Goal: Find specific page/section: Find specific page/section

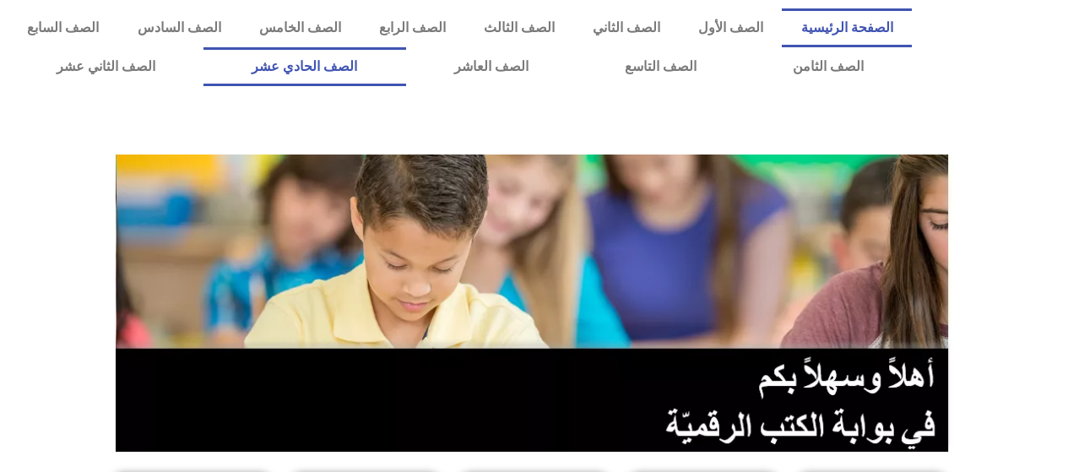
click at [377, 65] on link "الصف الحادي عشر" at bounding box center [305, 66] width 202 height 39
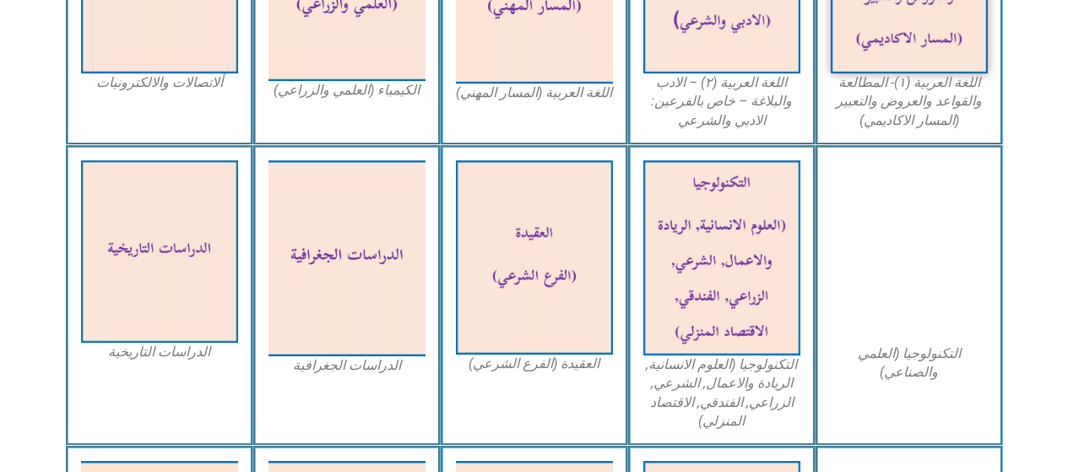
scroll to position [719, 0]
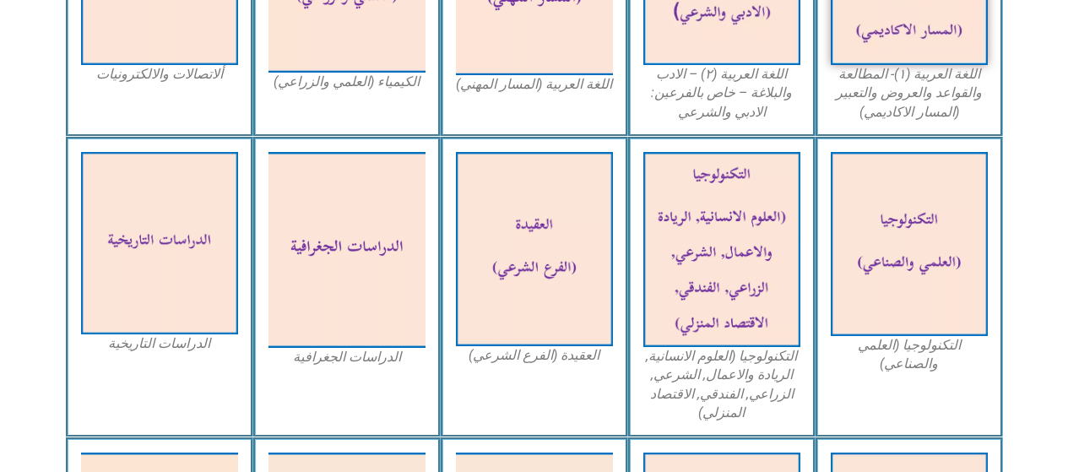
click at [350, 248] on img at bounding box center [347, 250] width 157 height 197
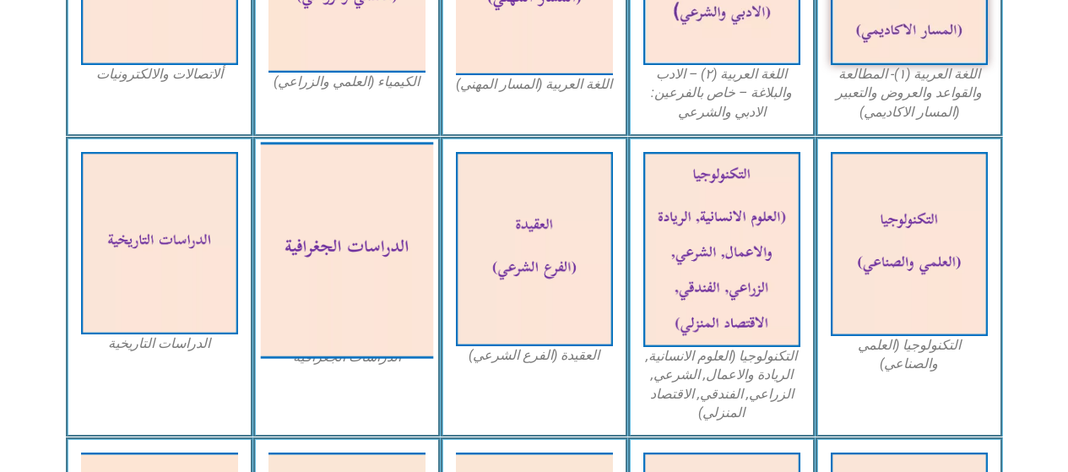
click at [199, 280] on img at bounding box center [159, 243] width 157 height 182
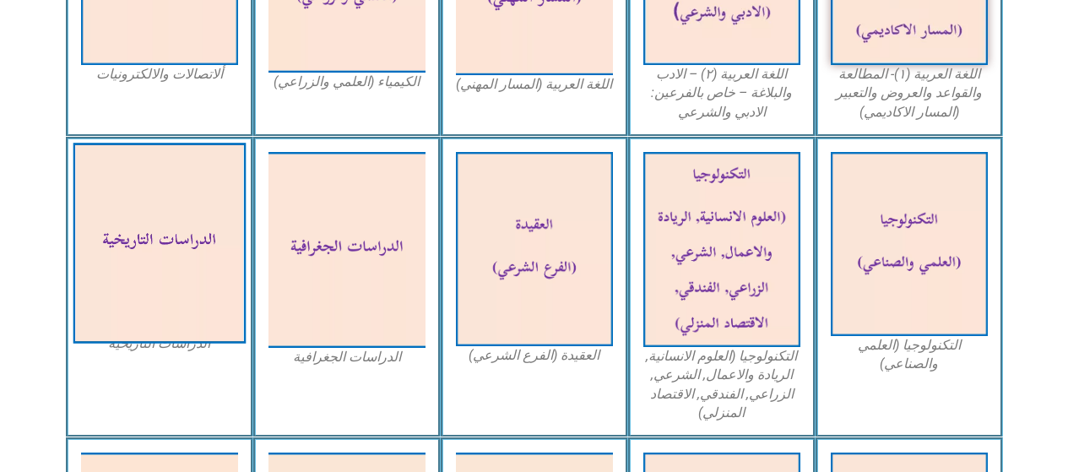
click at [205, 293] on img at bounding box center [159, 243] width 173 height 201
click at [200, 303] on img at bounding box center [159, 243] width 173 height 201
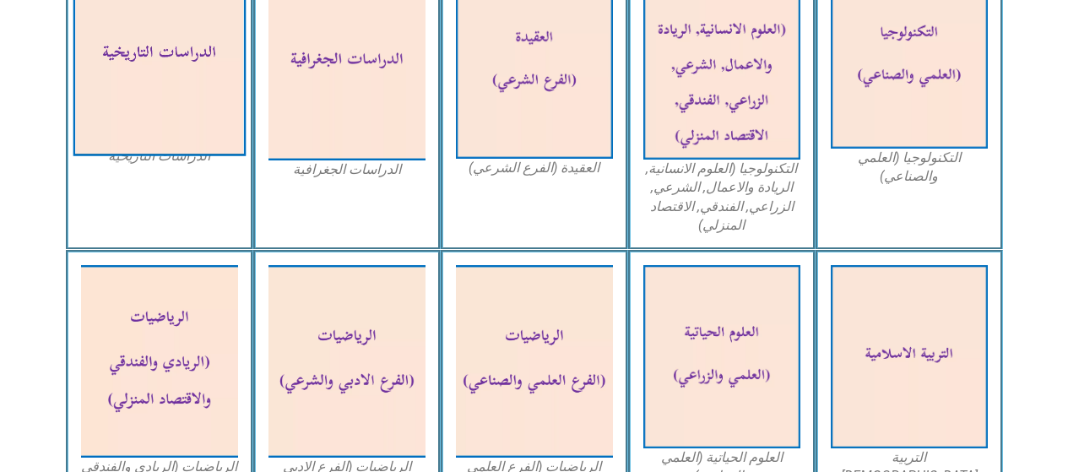
scroll to position [907, 0]
click at [188, 155] on img at bounding box center [159, 54] width 173 height 201
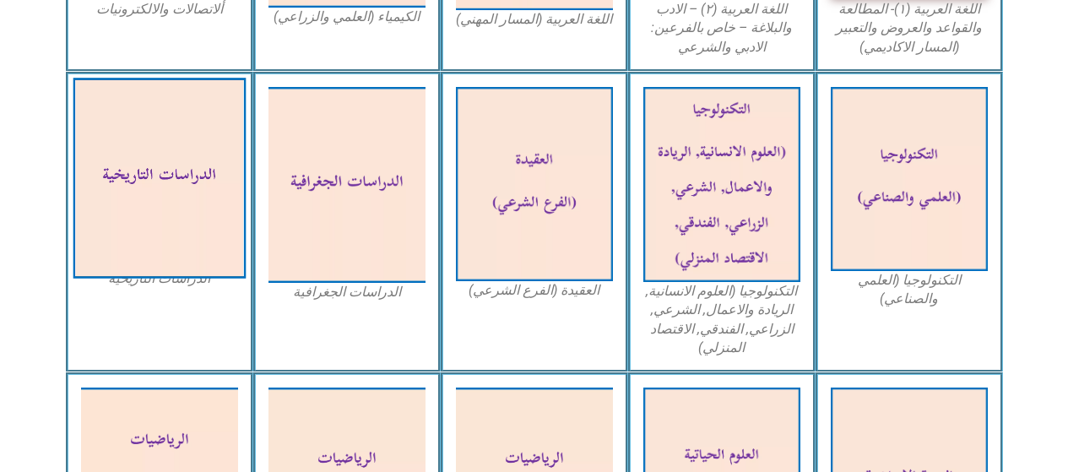
scroll to position [781, 0]
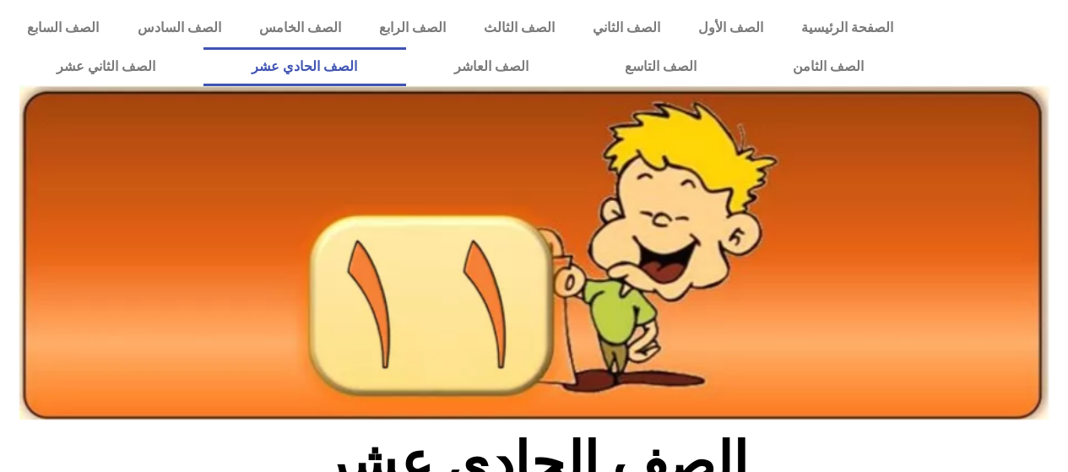
scroll to position [781, 0]
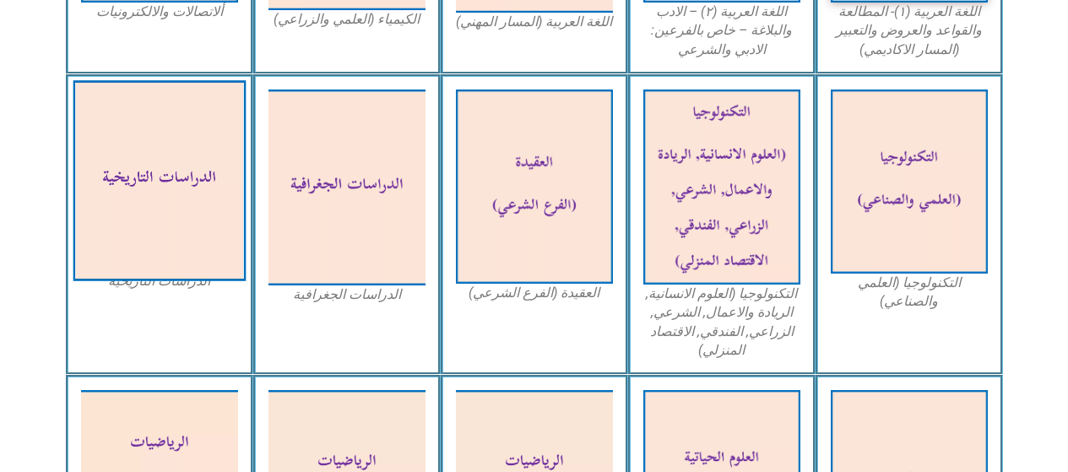
click at [197, 198] on img at bounding box center [159, 180] width 173 height 201
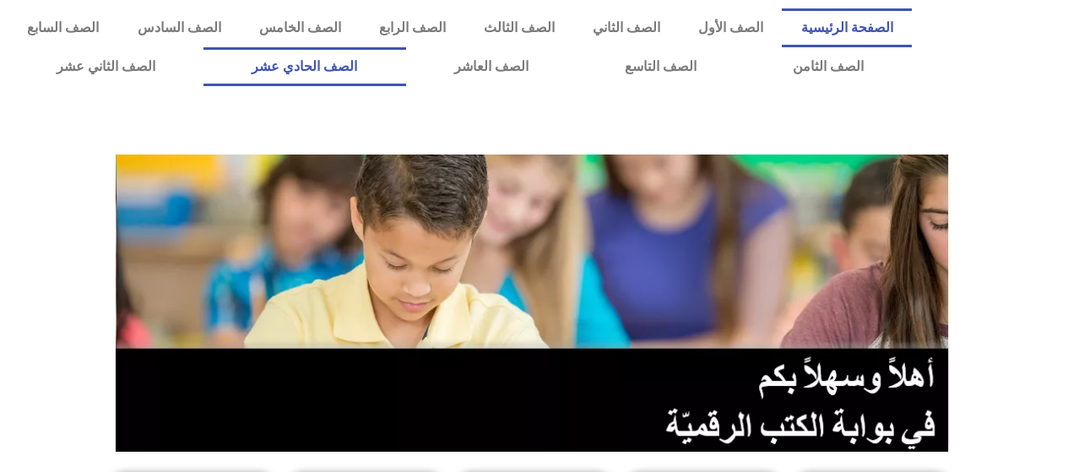
click at [361, 62] on link "الصف الحادي عشر" at bounding box center [305, 66] width 202 height 39
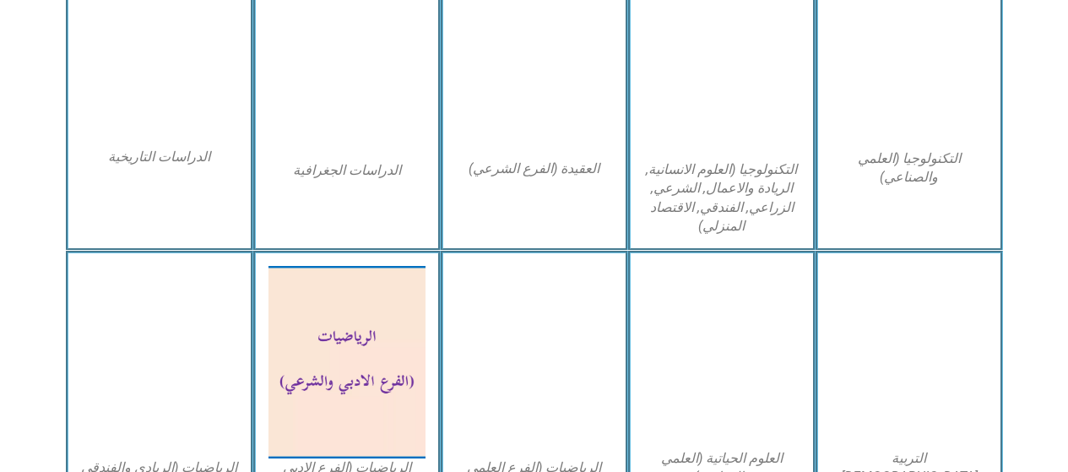
scroll to position [961, 0]
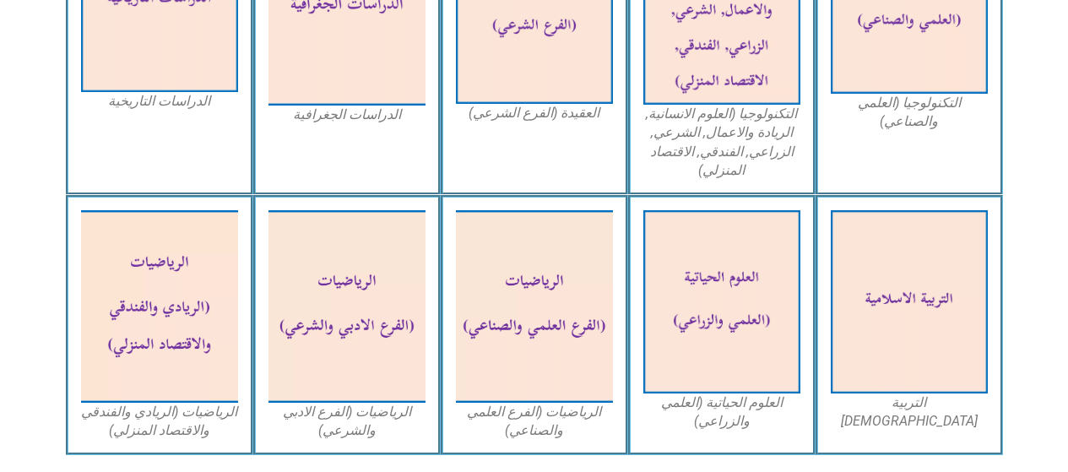
click at [169, 65] on img at bounding box center [159, 1] width 157 height 182
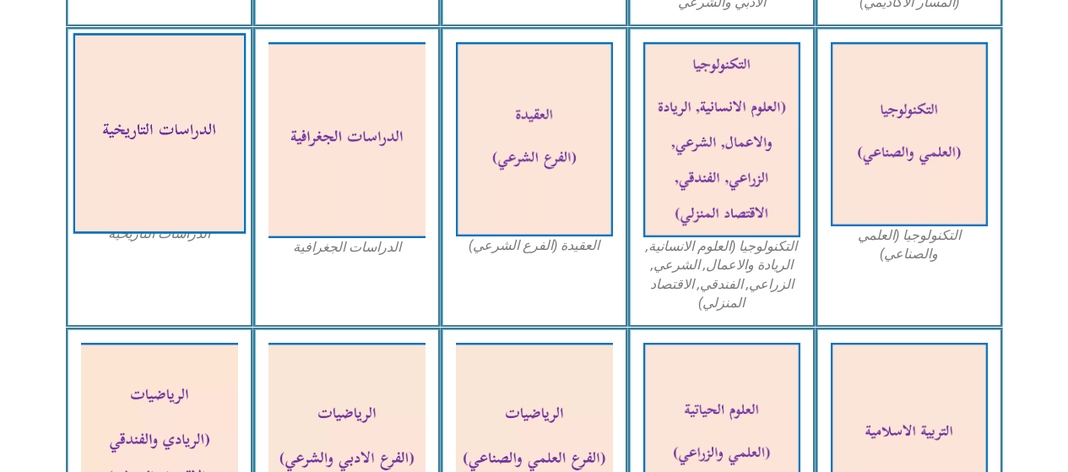
scroll to position [833, 0]
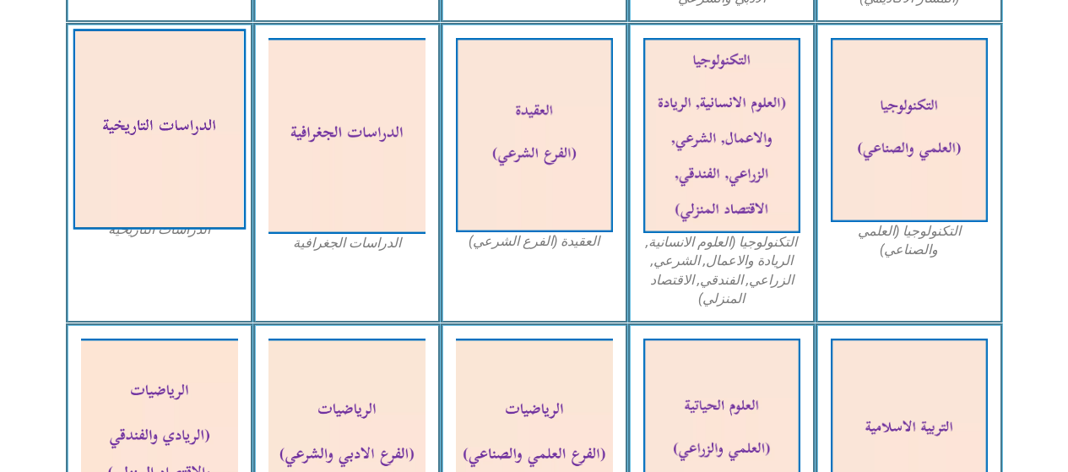
click at [156, 209] on img at bounding box center [159, 129] width 173 height 201
click at [905, 138] on img at bounding box center [909, 130] width 157 height 184
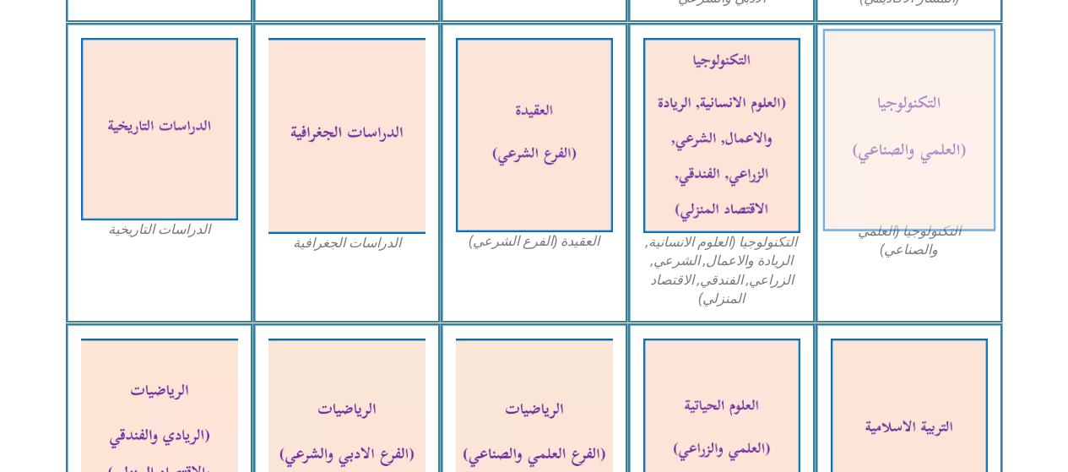
click at [318, 182] on img at bounding box center [347, 136] width 157 height 197
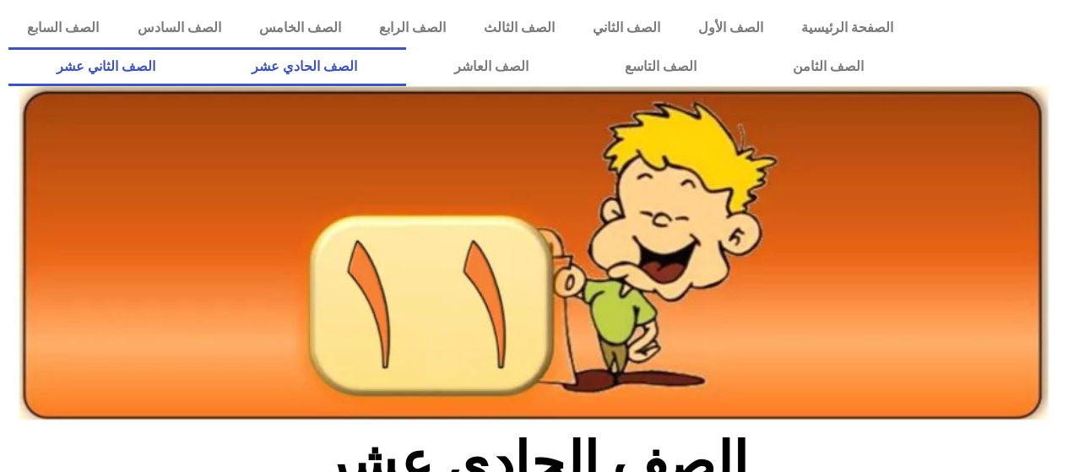
click at [134, 62] on link "الصف الثاني عشر" at bounding box center [105, 66] width 195 height 39
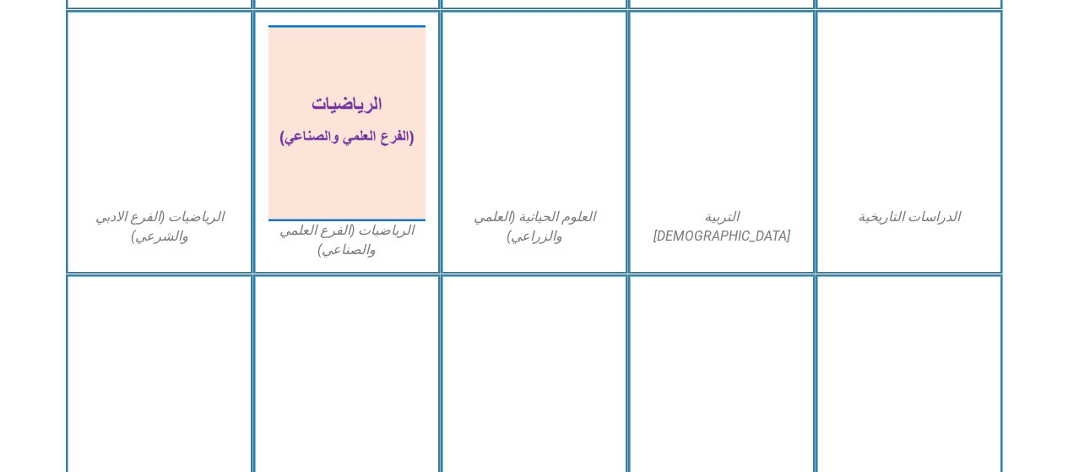
scroll to position [833, 0]
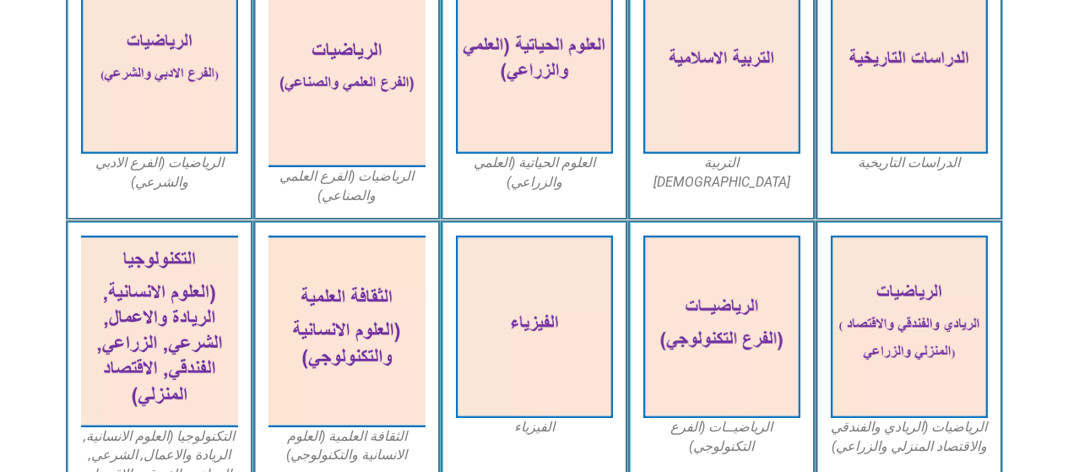
click at [511, 106] on img at bounding box center [534, 62] width 157 height 182
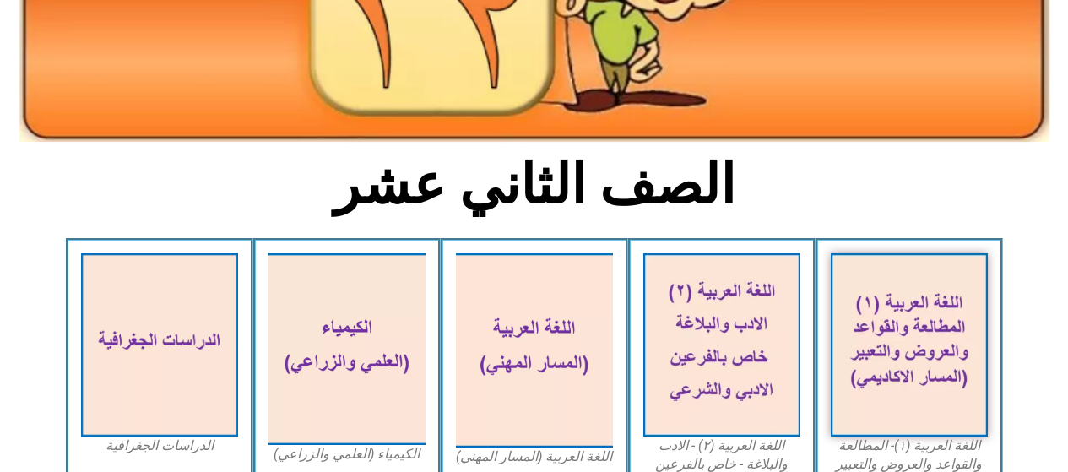
scroll to position [0, 0]
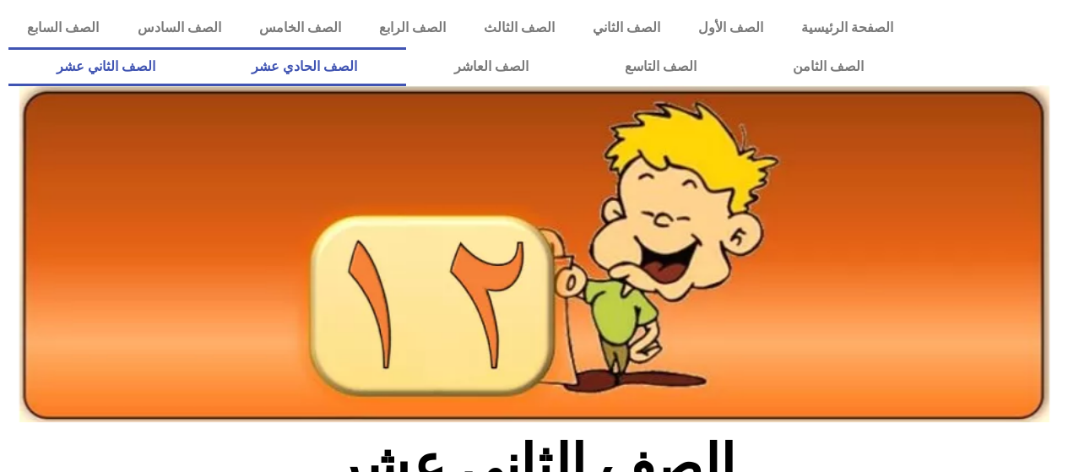
click at [373, 70] on link "الصف الحادي عشر" at bounding box center [305, 66] width 202 height 39
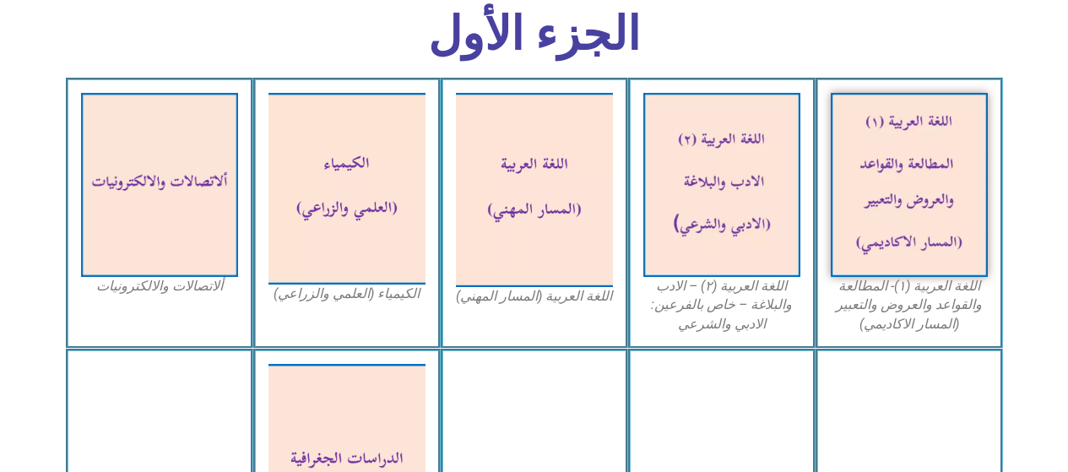
scroll to position [508, 0]
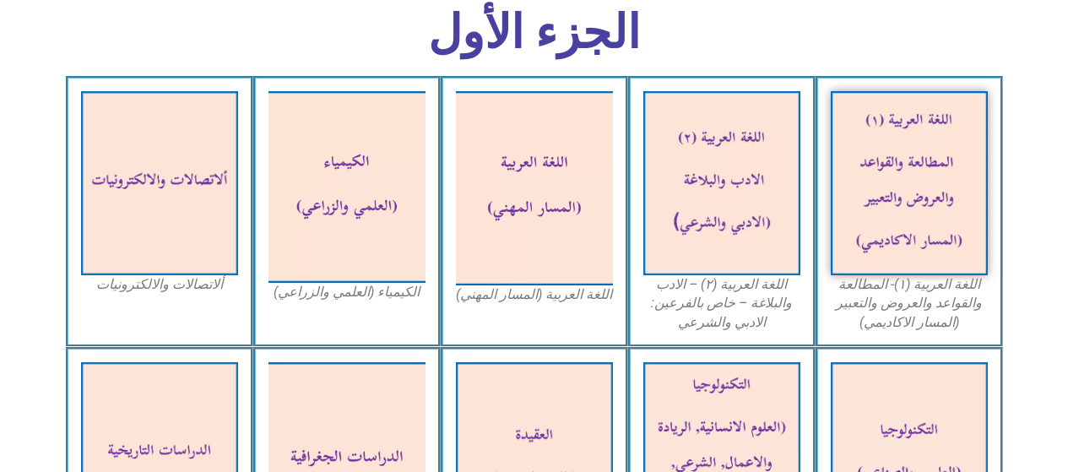
click at [346, 161] on img at bounding box center [347, 187] width 157 height 192
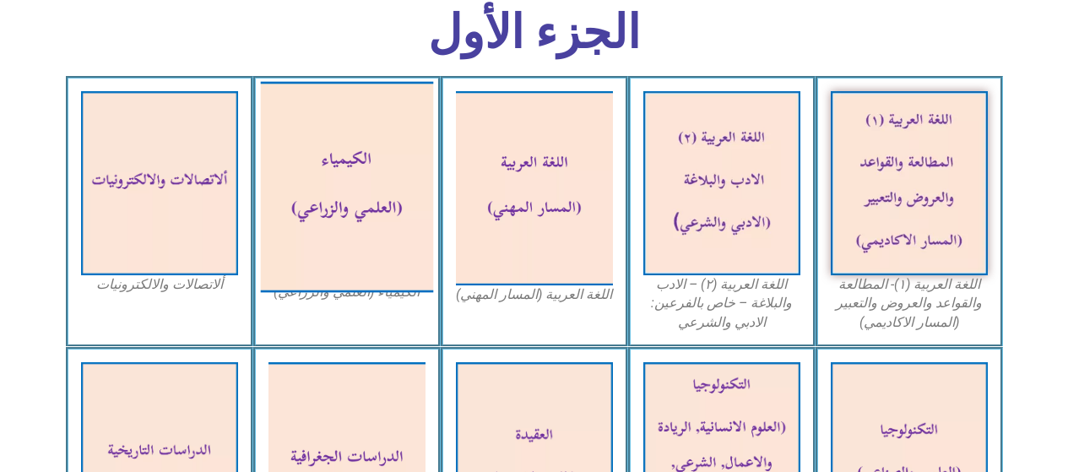
click at [162, 200] on img at bounding box center [159, 183] width 157 height 184
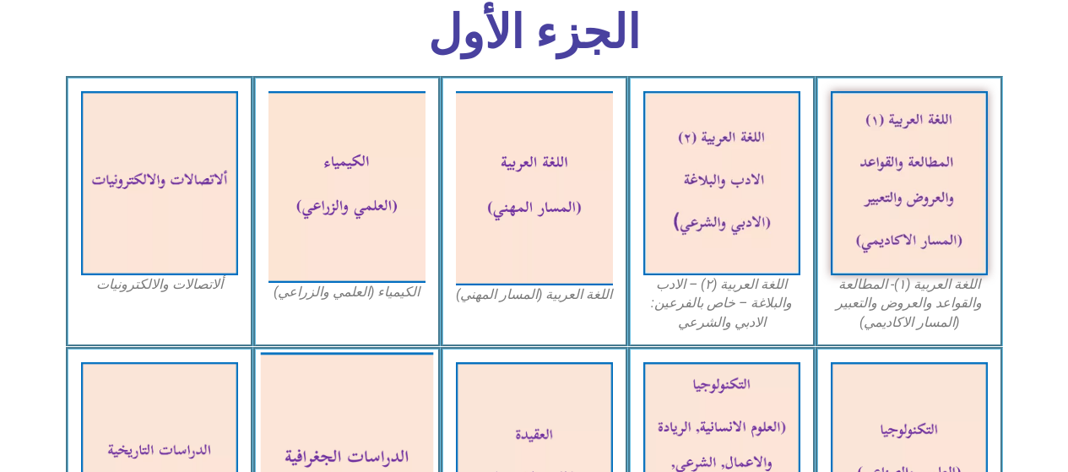
click at [354, 394] on img at bounding box center [346, 460] width 173 height 216
click at [524, 405] on img at bounding box center [534, 459] width 157 height 194
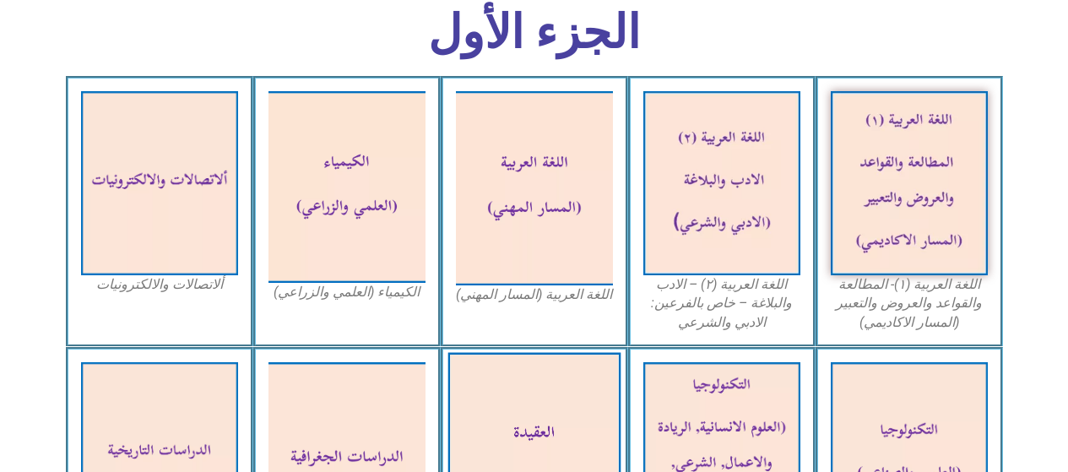
click at [747, 416] on img at bounding box center [722, 459] width 157 height 195
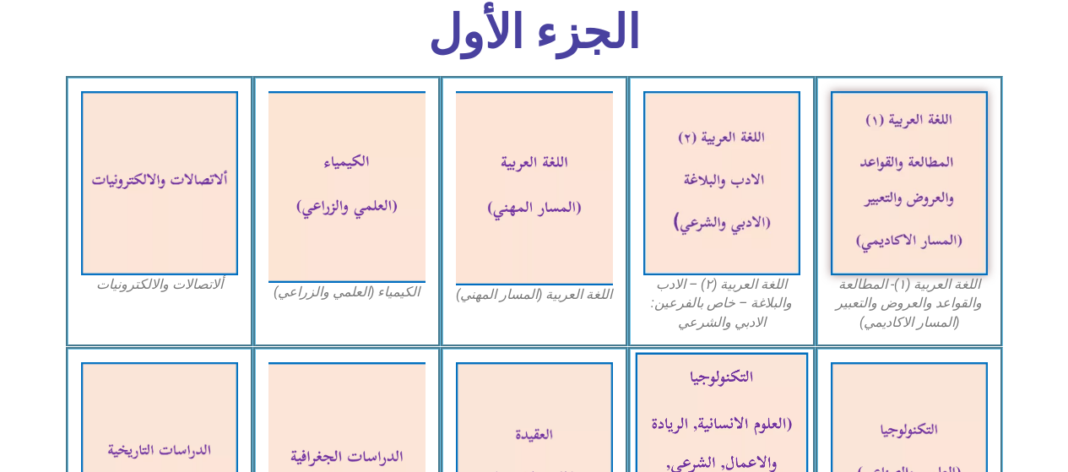
click at [888, 409] on img at bounding box center [909, 454] width 157 height 184
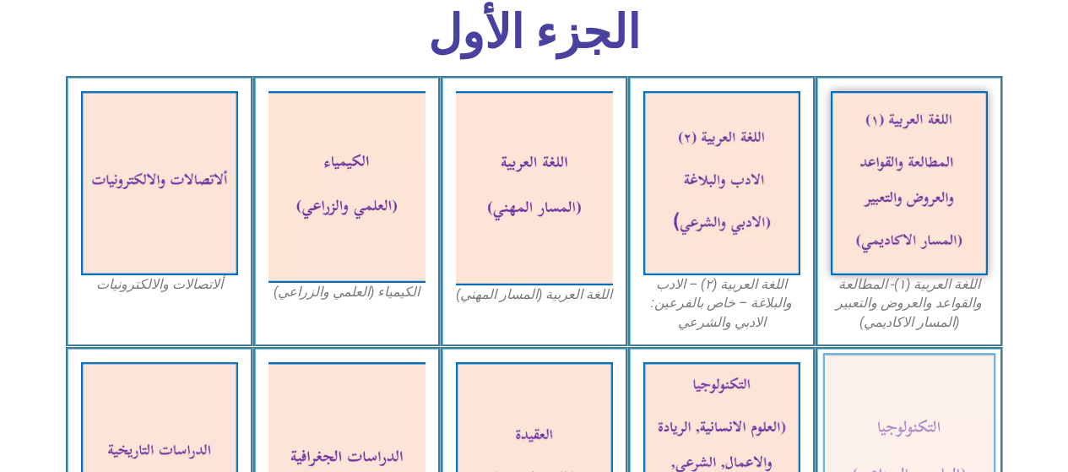
click at [909, 204] on img at bounding box center [909, 183] width 157 height 184
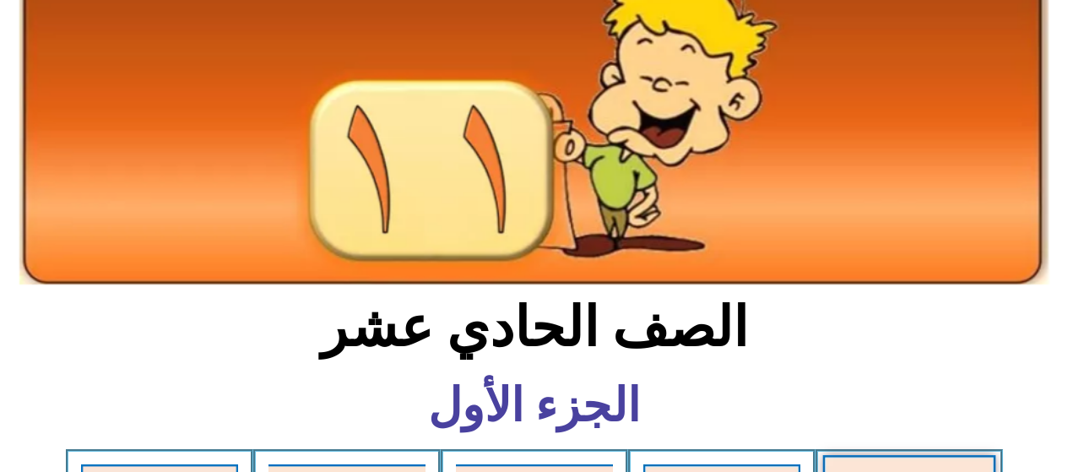
scroll to position [0, 0]
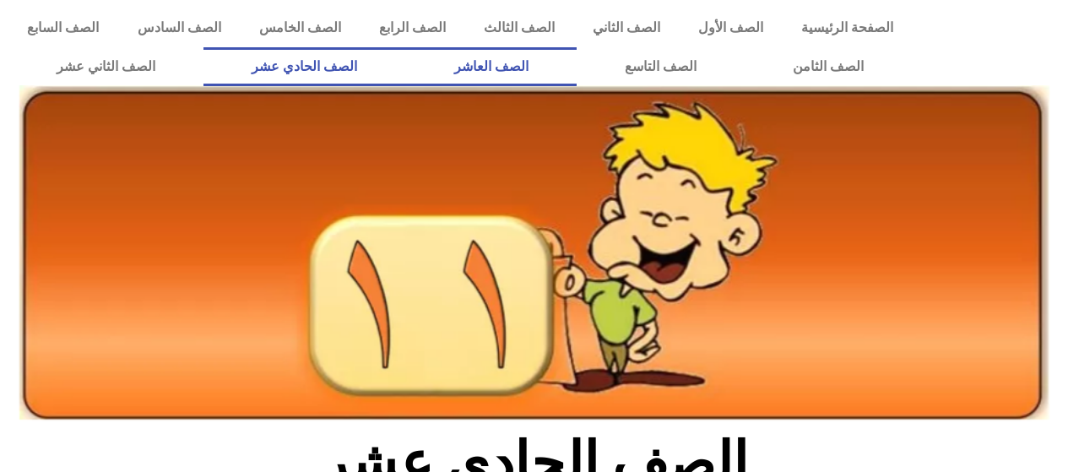
click at [577, 66] on link "الصف العاشر" at bounding box center [491, 66] width 171 height 39
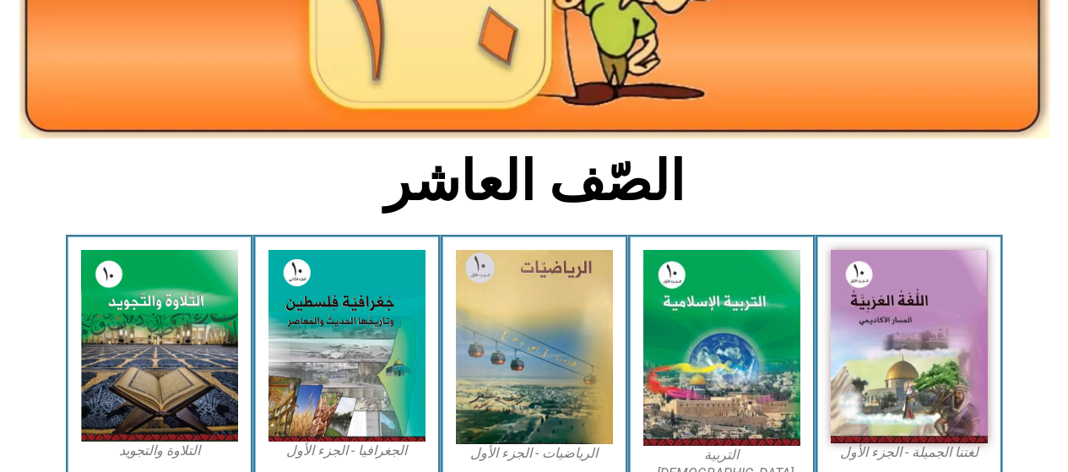
scroll to position [300, 0]
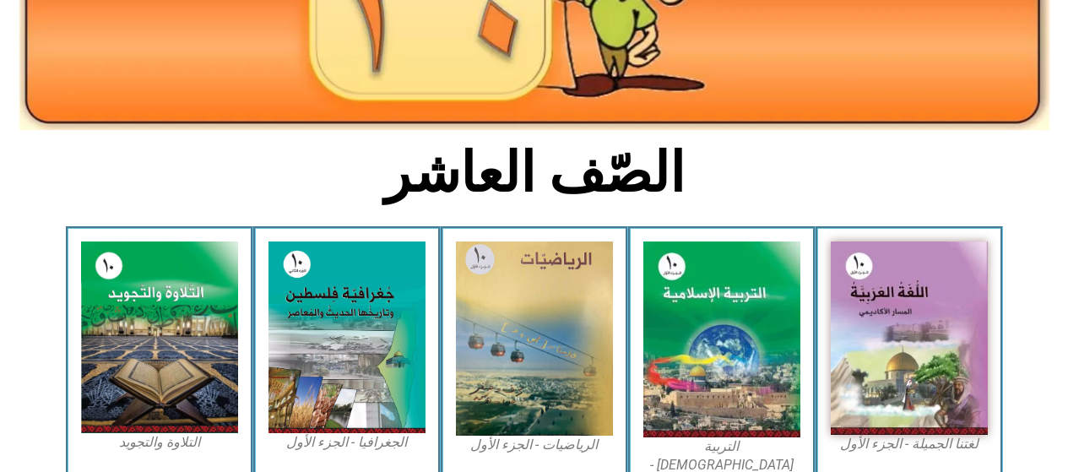
click at [875, 311] on img at bounding box center [909, 338] width 157 height 193
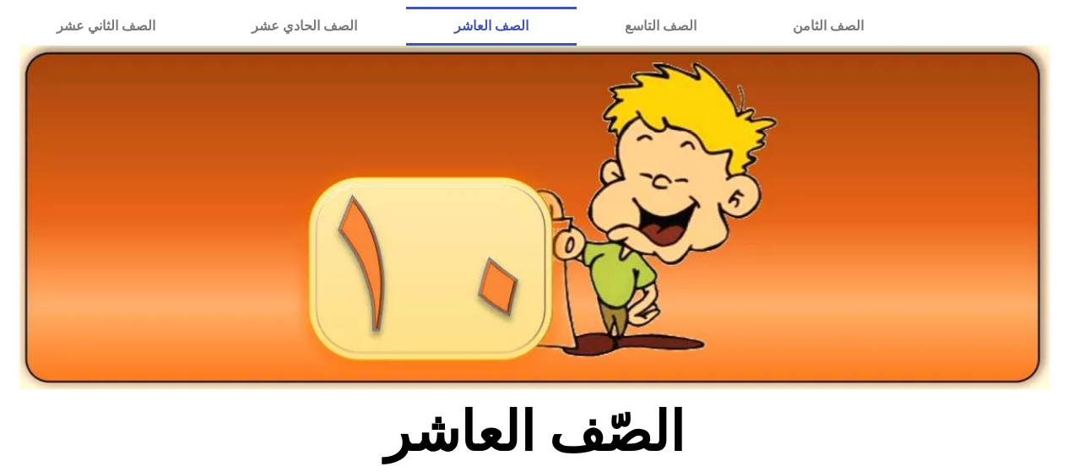
scroll to position [0, 0]
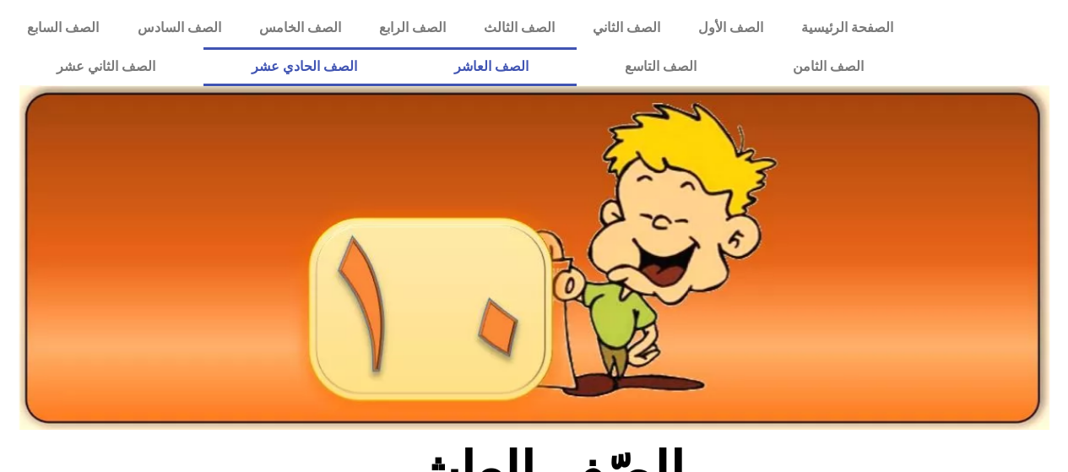
click at [367, 68] on link "الصف الحادي عشر" at bounding box center [305, 66] width 202 height 39
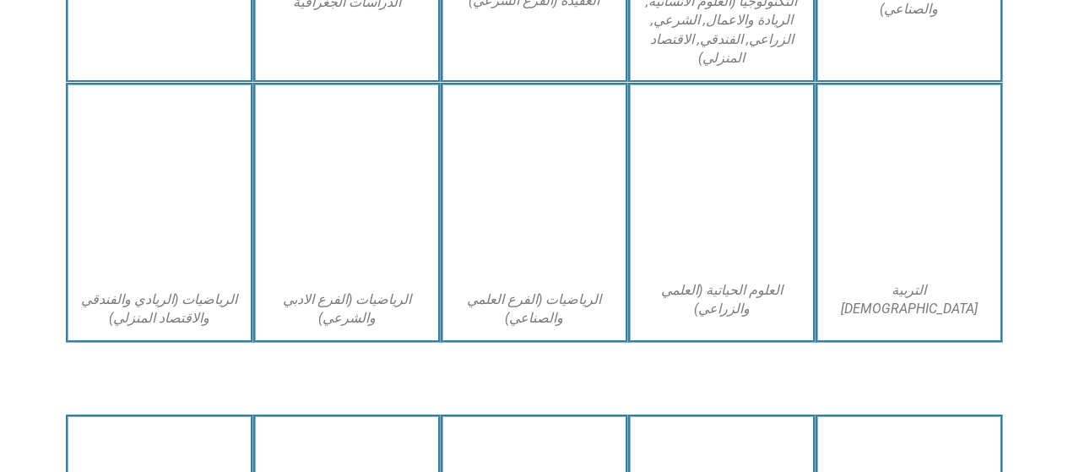
scroll to position [1087, 0]
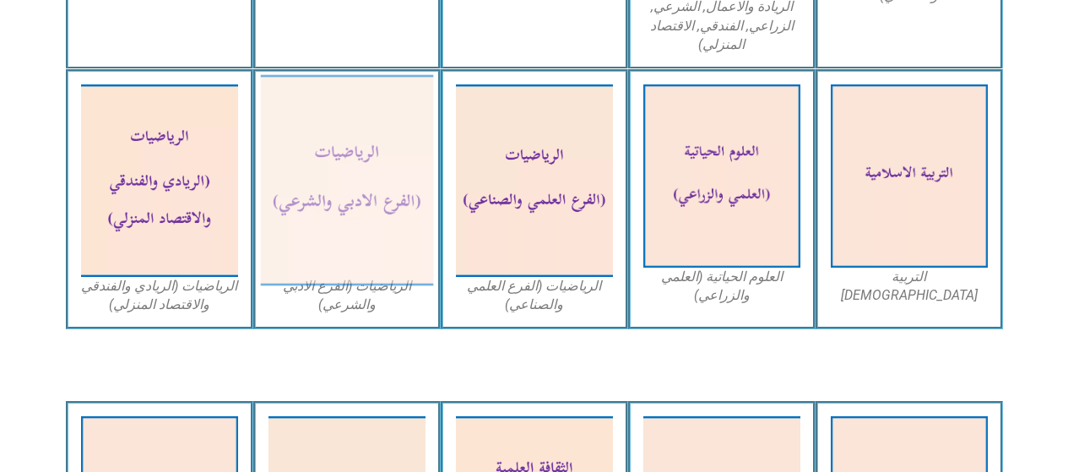
click at [362, 173] on img at bounding box center [346, 180] width 173 height 211
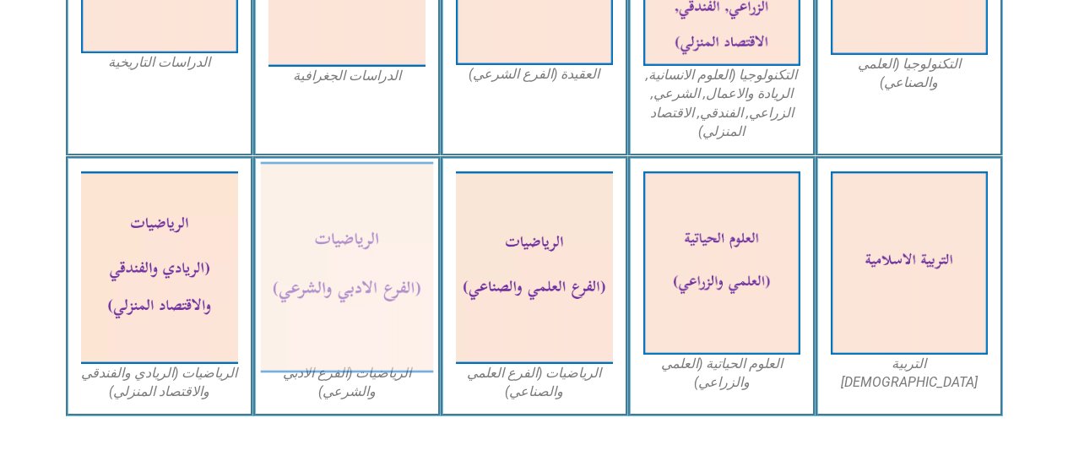
scroll to position [995, 0]
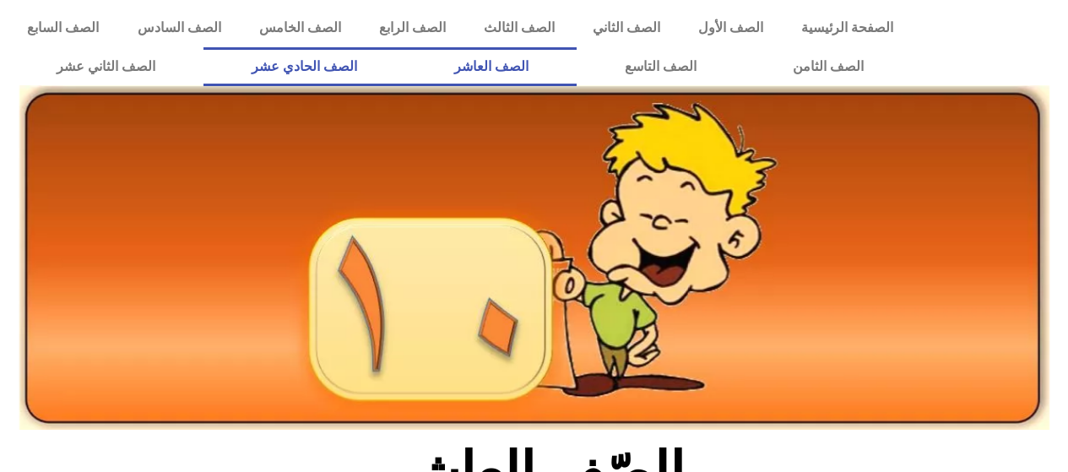
click at [361, 62] on link "الصف الحادي عشر" at bounding box center [305, 66] width 202 height 39
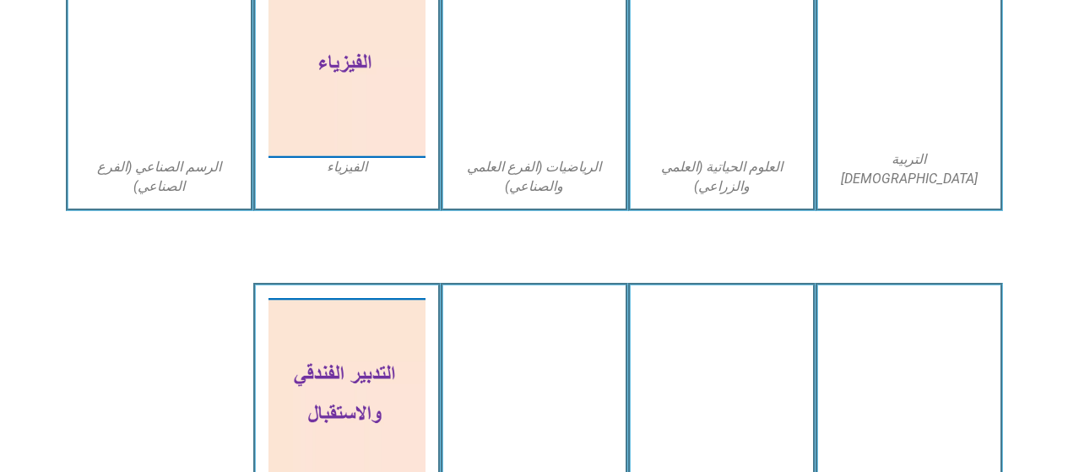
scroll to position [3281, 0]
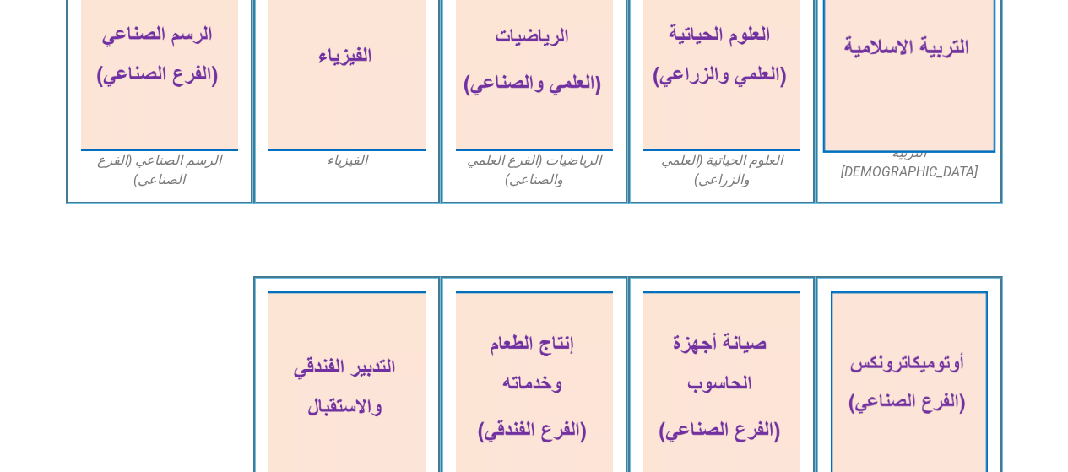
click at [897, 113] on img at bounding box center [909, 51] width 173 height 203
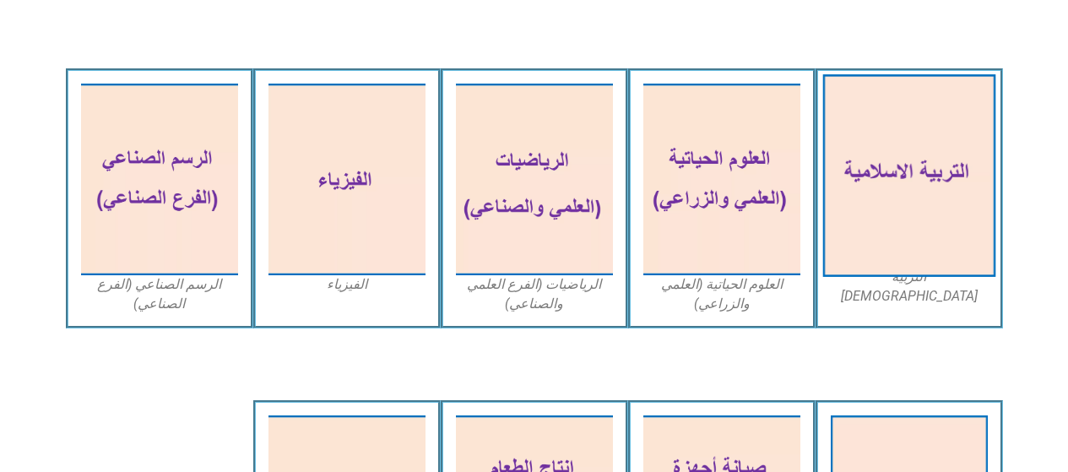
scroll to position [3135, 0]
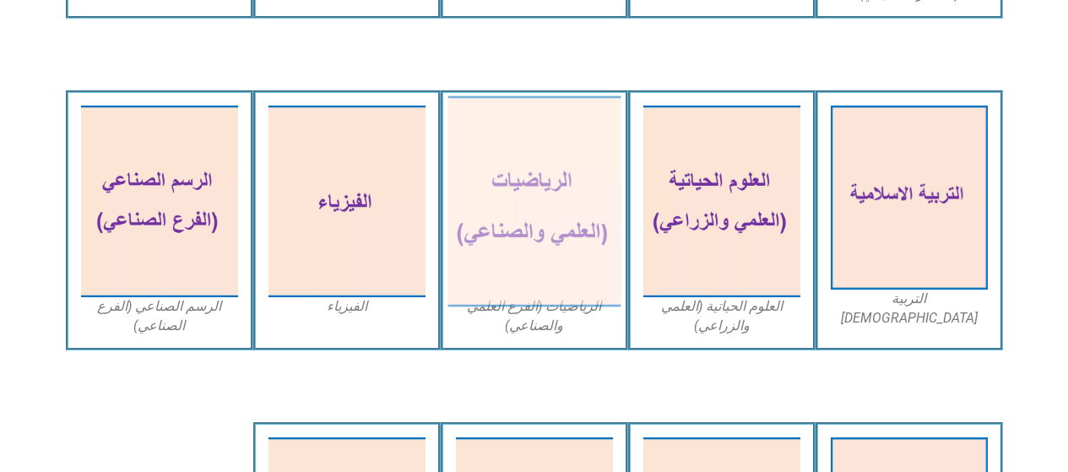
click at [551, 208] on img at bounding box center [534, 201] width 173 height 211
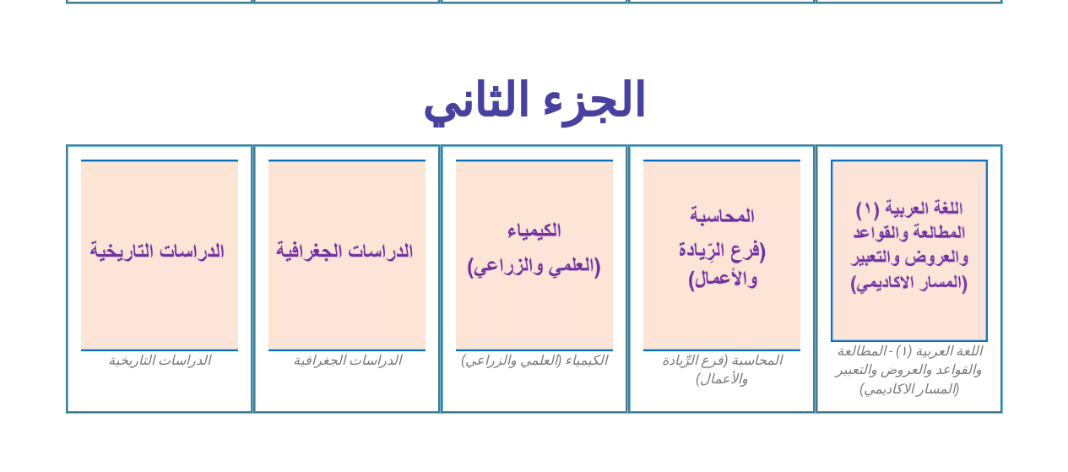
scroll to position [2741, 0]
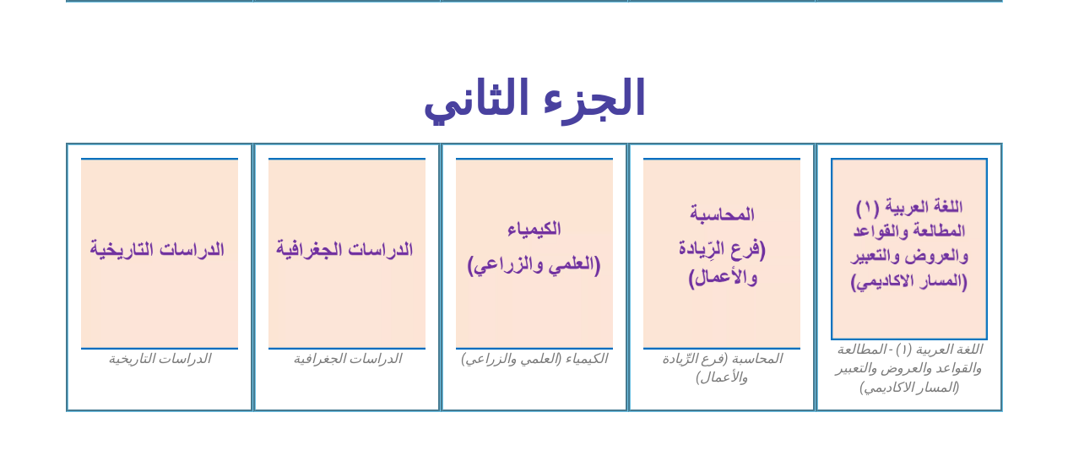
click at [32, 277] on section "اللغة العربية (١) - المطالعة والقواعد والعروض والتعبير (المسار الاكاديمي) المحا…" at bounding box center [534, 278] width 1068 height 270
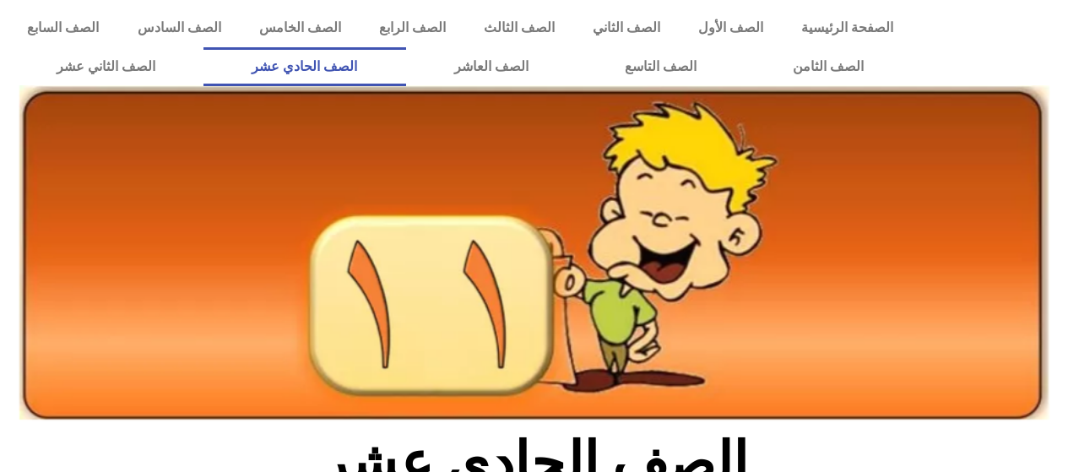
scroll to position [2741, 0]
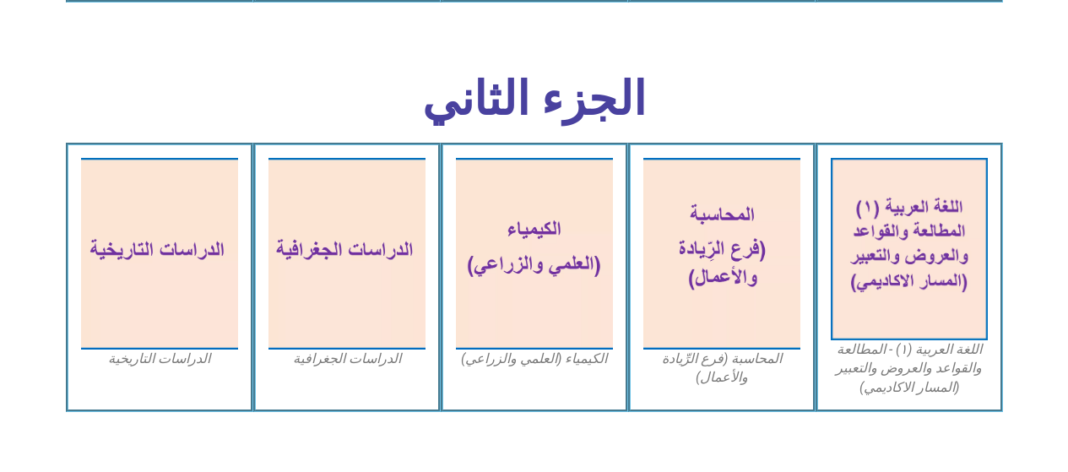
click at [30, 218] on icon at bounding box center [533, 195] width 1069 height 107
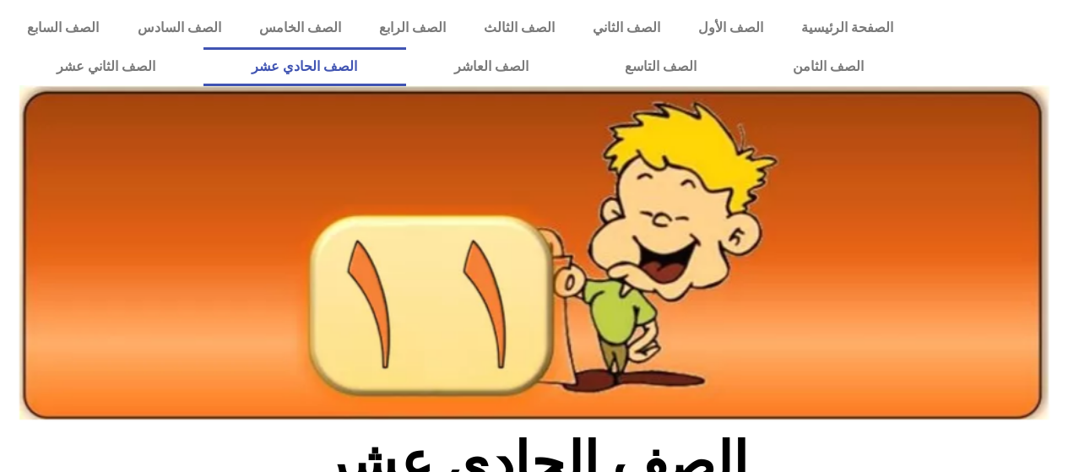
scroll to position [2741, 0]
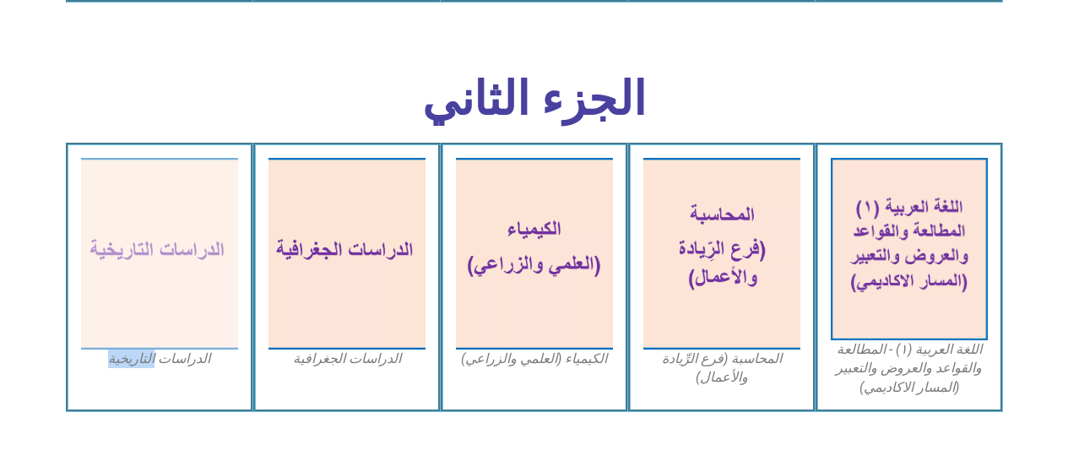
click at [198, 363] on figcaption "الدراسات التاريخية" at bounding box center [159, 359] width 157 height 19
click at [194, 361] on figcaption "الدراسات التاريخية" at bounding box center [159, 359] width 157 height 19
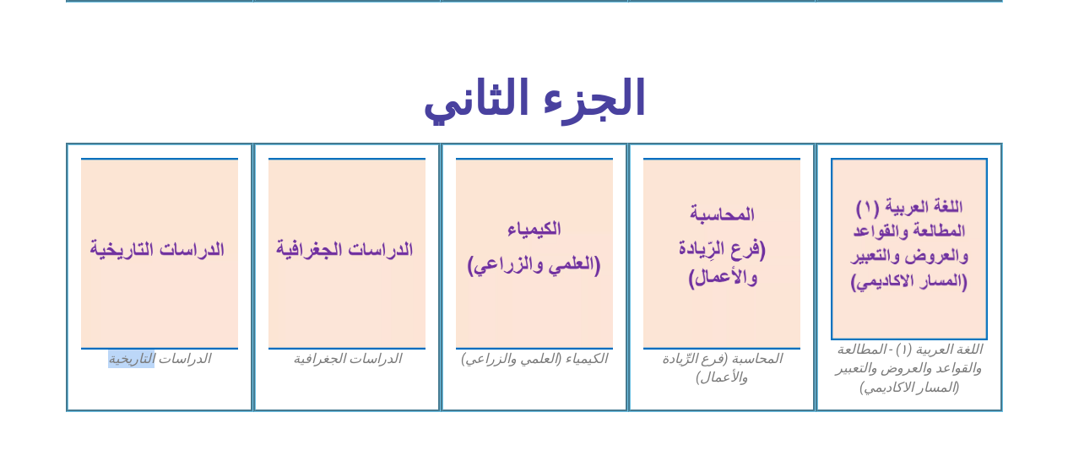
click at [30, 338] on section "اللغة العربية (١) - المطالعة والقواعد والعروض والتعبير (المسار الاكاديمي) المحا…" at bounding box center [534, 278] width 1068 height 270
click at [13, 333] on section "اللغة العربية (١) - المطالعة والقواعد والعروض والتعبير (المسار الاكاديمي) المحا…" at bounding box center [534, 278] width 1068 height 270
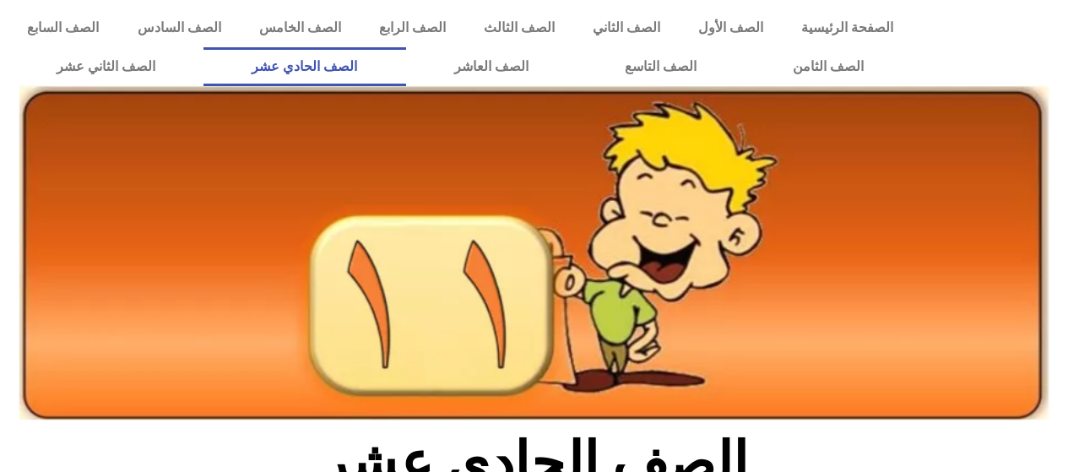
scroll to position [2741, 0]
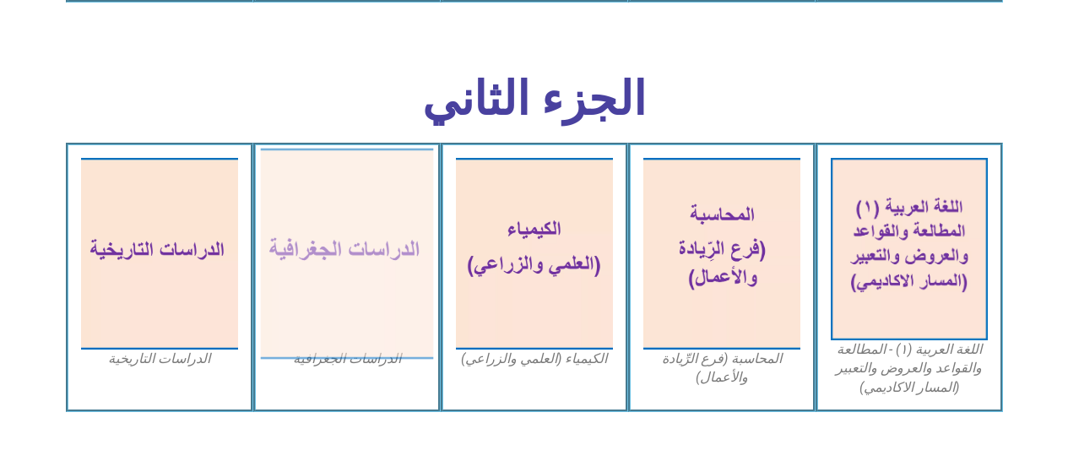
click at [331, 247] on img at bounding box center [346, 253] width 173 height 211
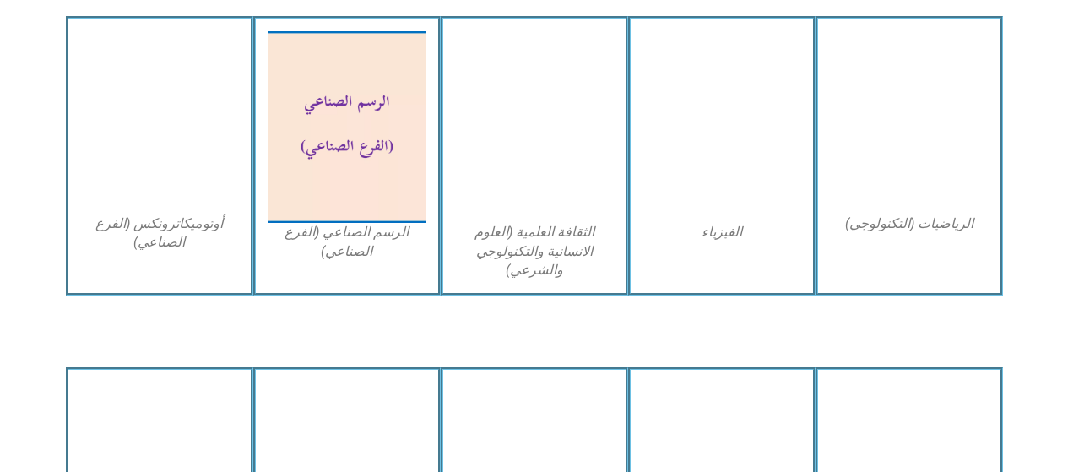
scroll to position [1461, 0]
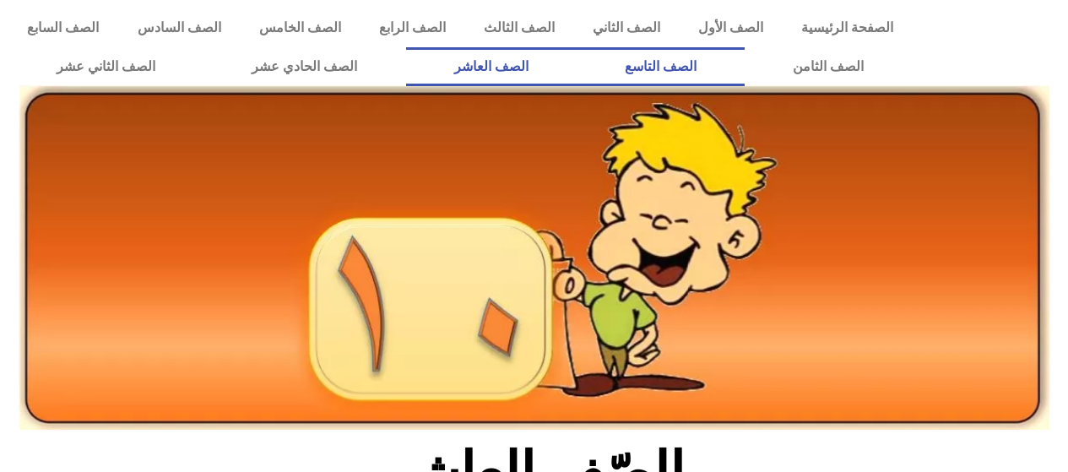
click at [745, 67] on link "الصف التاسع" at bounding box center [661, 66] width 168 height 39
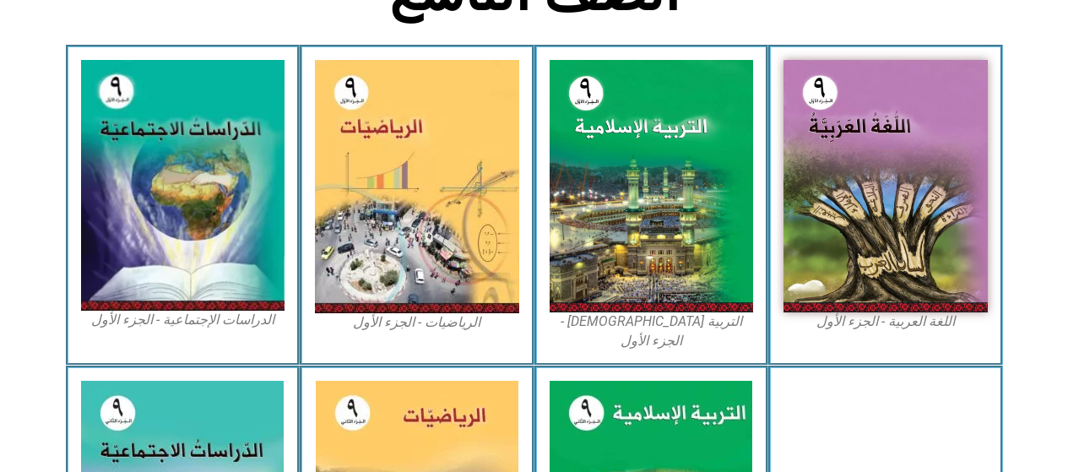
scroll to position [475, 0]
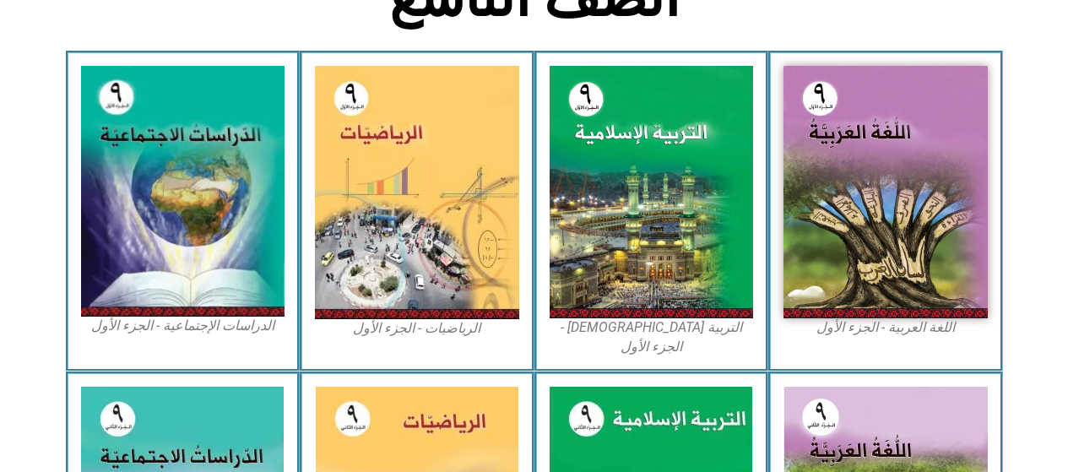
click at [177, 181] on img at bounding box center [183, 191] width 204 height 251
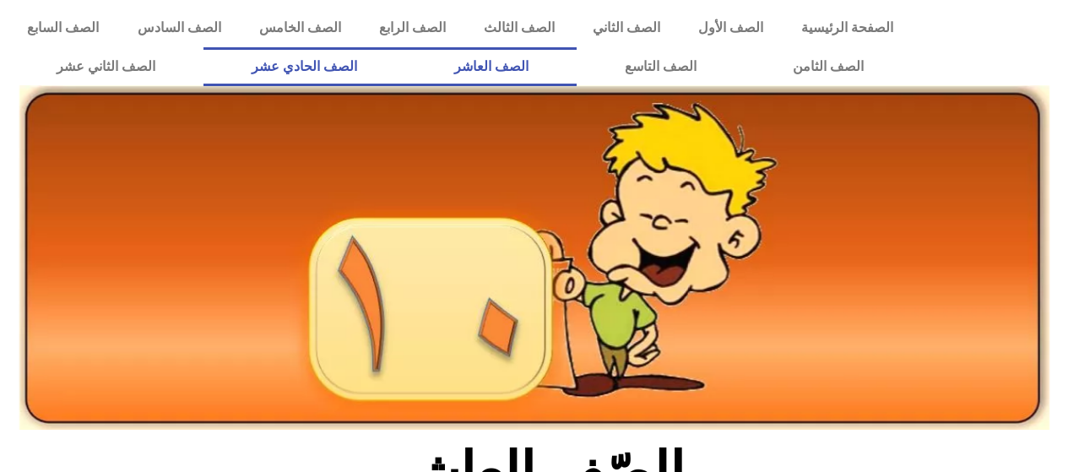
click at [367, 49] on link "الصف الحادي عشر" at bounding box center [305, 66] width 202 height 39
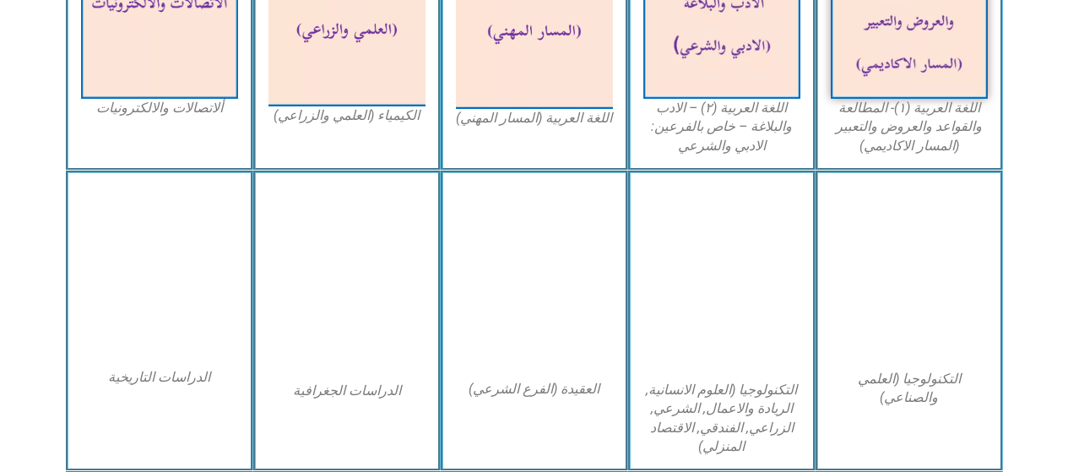
scroll to position [768, 0]
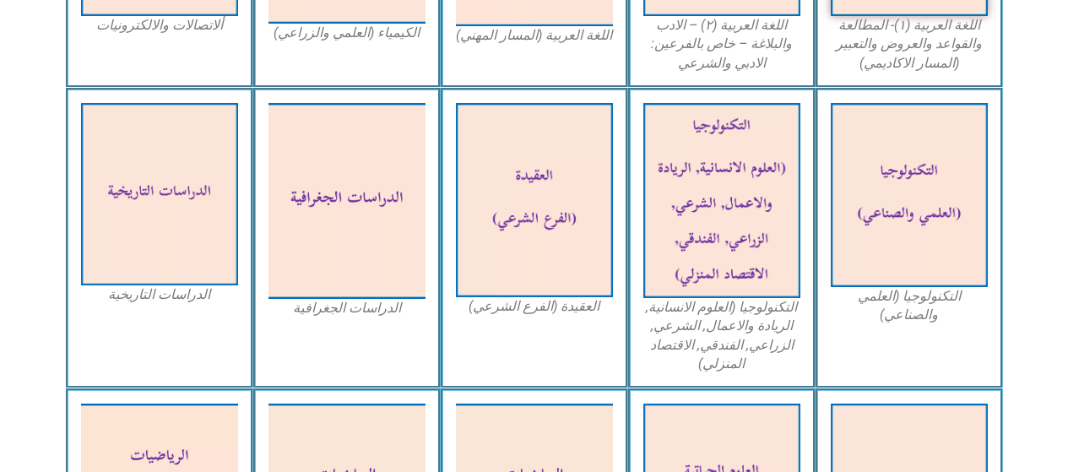
click at [318, 215] on img at bounding box center [347, 201] width 157 height 197
